Goal: Task Accomplishment & Management: Manage account settings

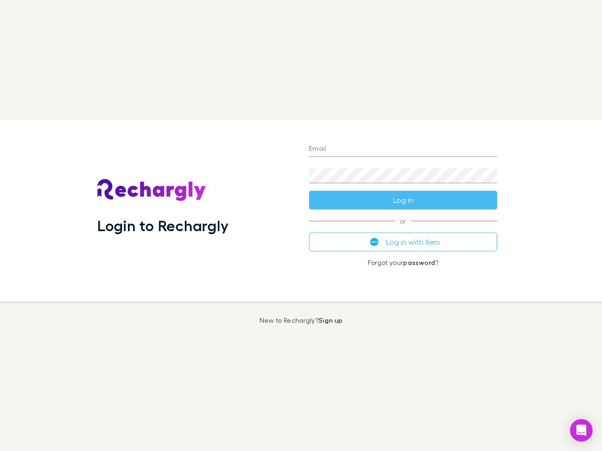
click at [301, 226] on div "Login to Rechargly" at bounding box center [196, 210] width 212 height 182
click at [403, 149] on input "Email" at bounding box center [403, 149] width 188 height 15
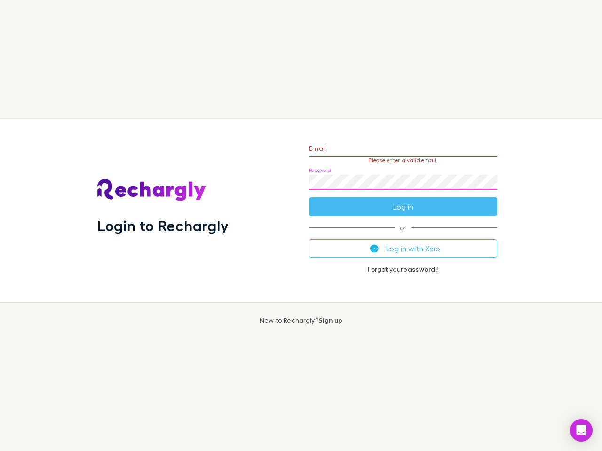
click at [403, 200] on form "Email Please enter a valid email. Password Log in" at bounding box center [403, 175] width 188 height 82
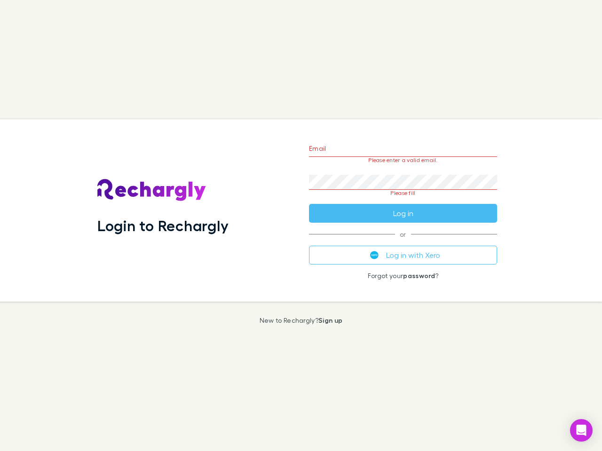
click at [403, 242] on div "Email Please enter a valid email. Password Please fill Log in or Log in with Xe…" at bounding box center [402, 210] width 203 height 182
click at [581, 431] on icon "Open Intercom Messenger" at bounding box center [581, 430] width 10 height 11
